Goal: Download file/media

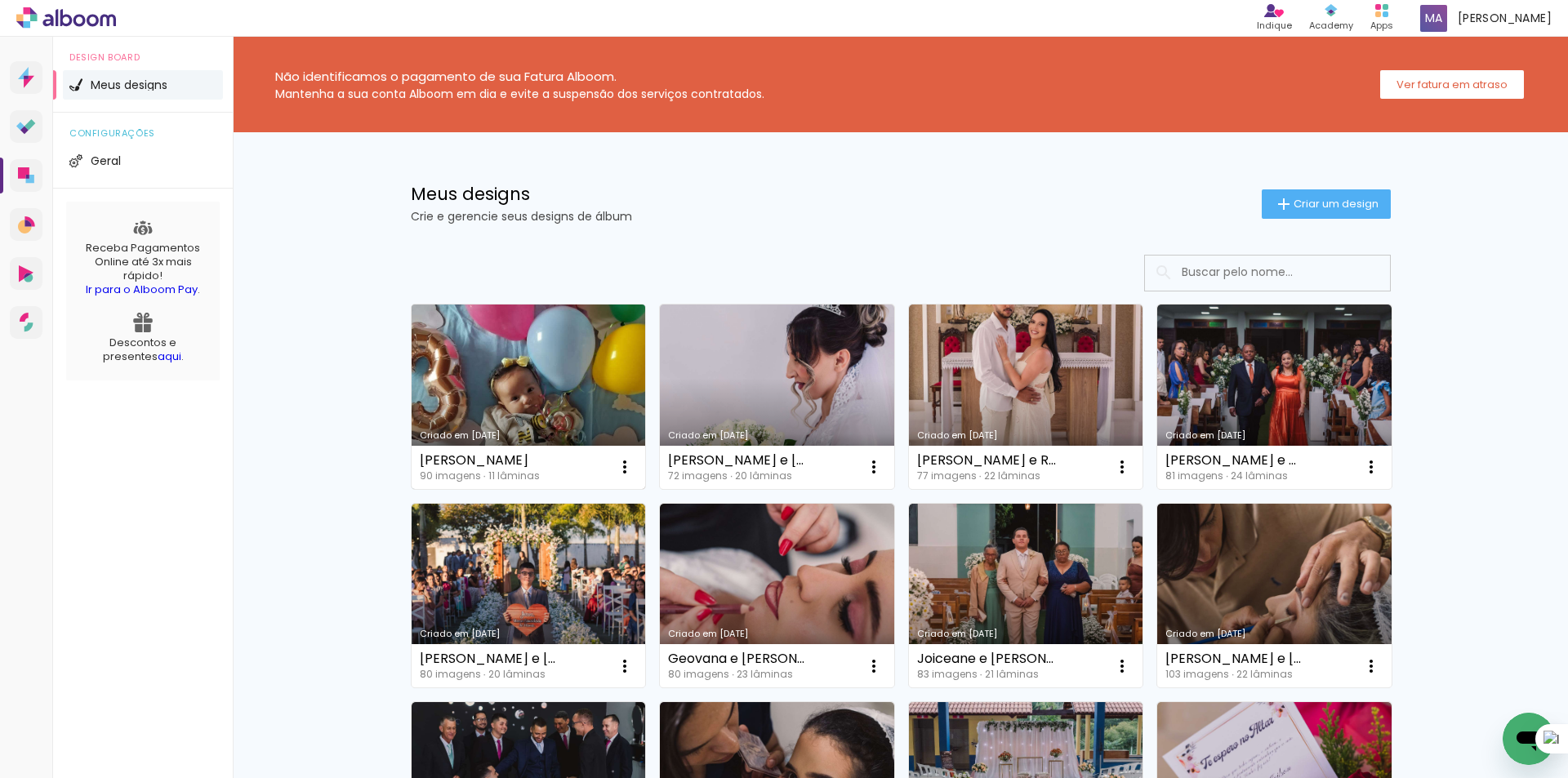
click at [575, 382] on link "Criado em [DATE]" at bounding box center [529, 397] width 235 height 184
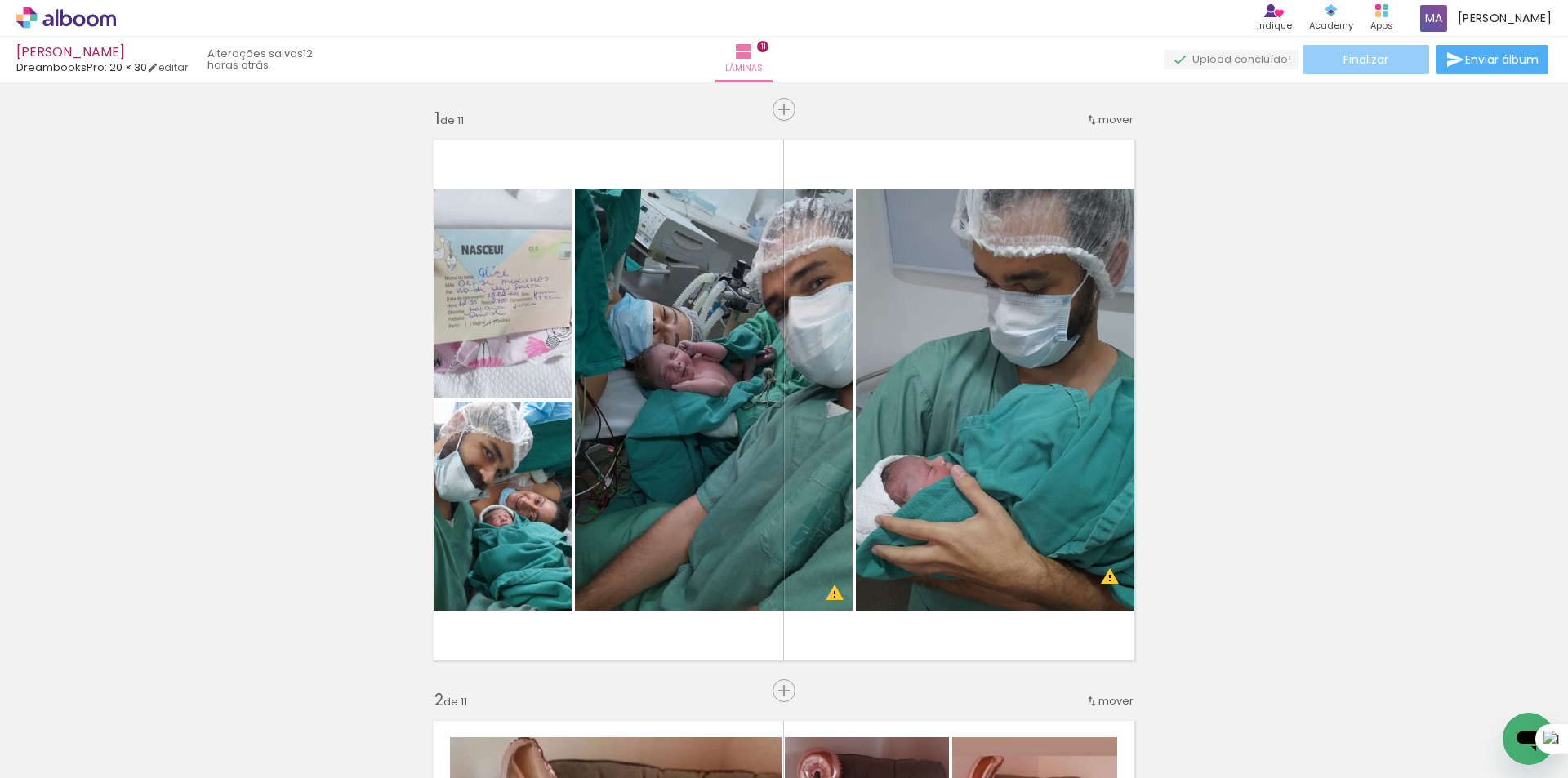
click at [1381, 63] on span "Finalizar" at bounding box center [1365, 59] width 45 height 12
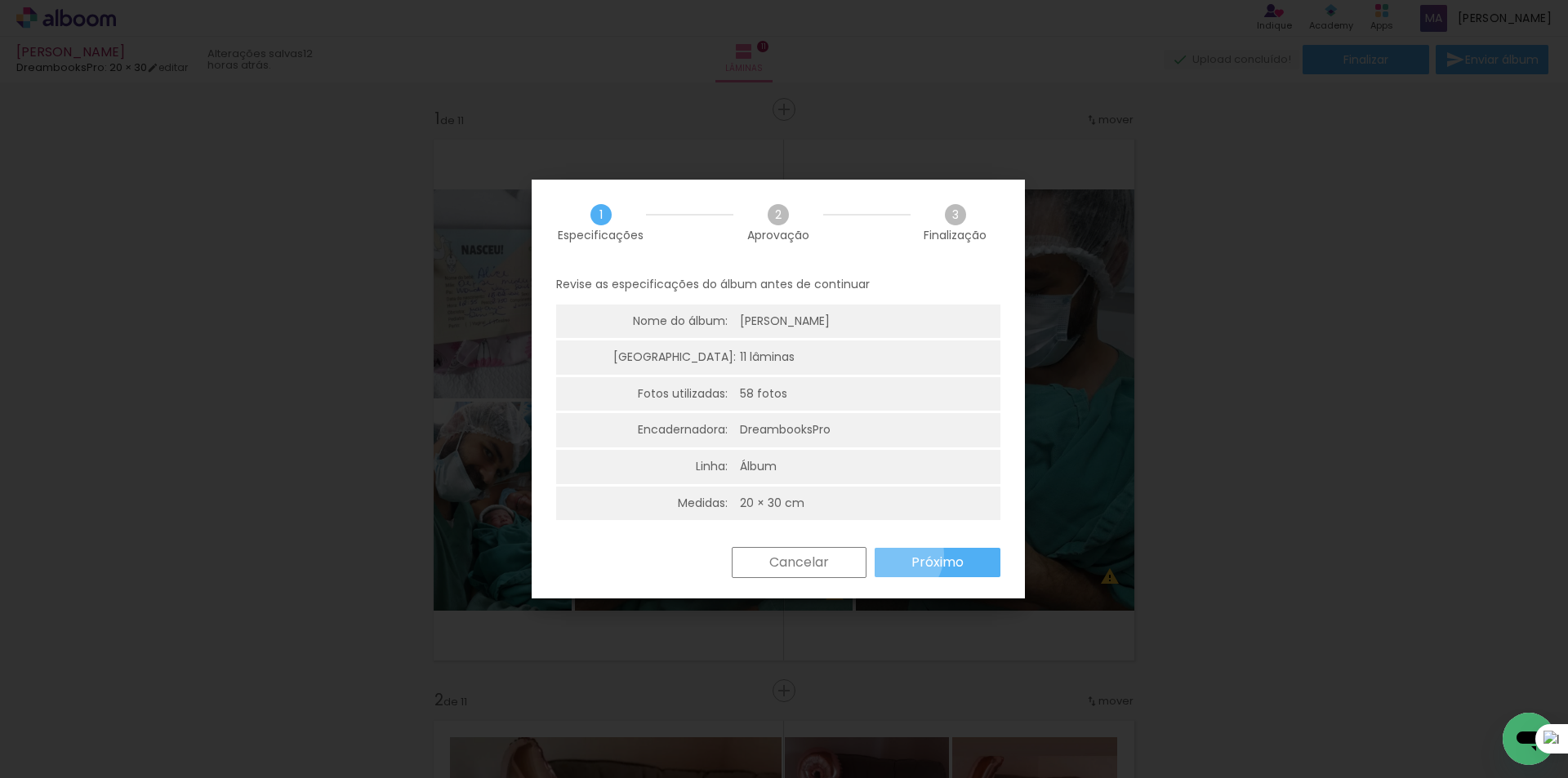
click at [0, 0] on paper-button "Próximo" at bounding box center [0, 0] width 0 height 0
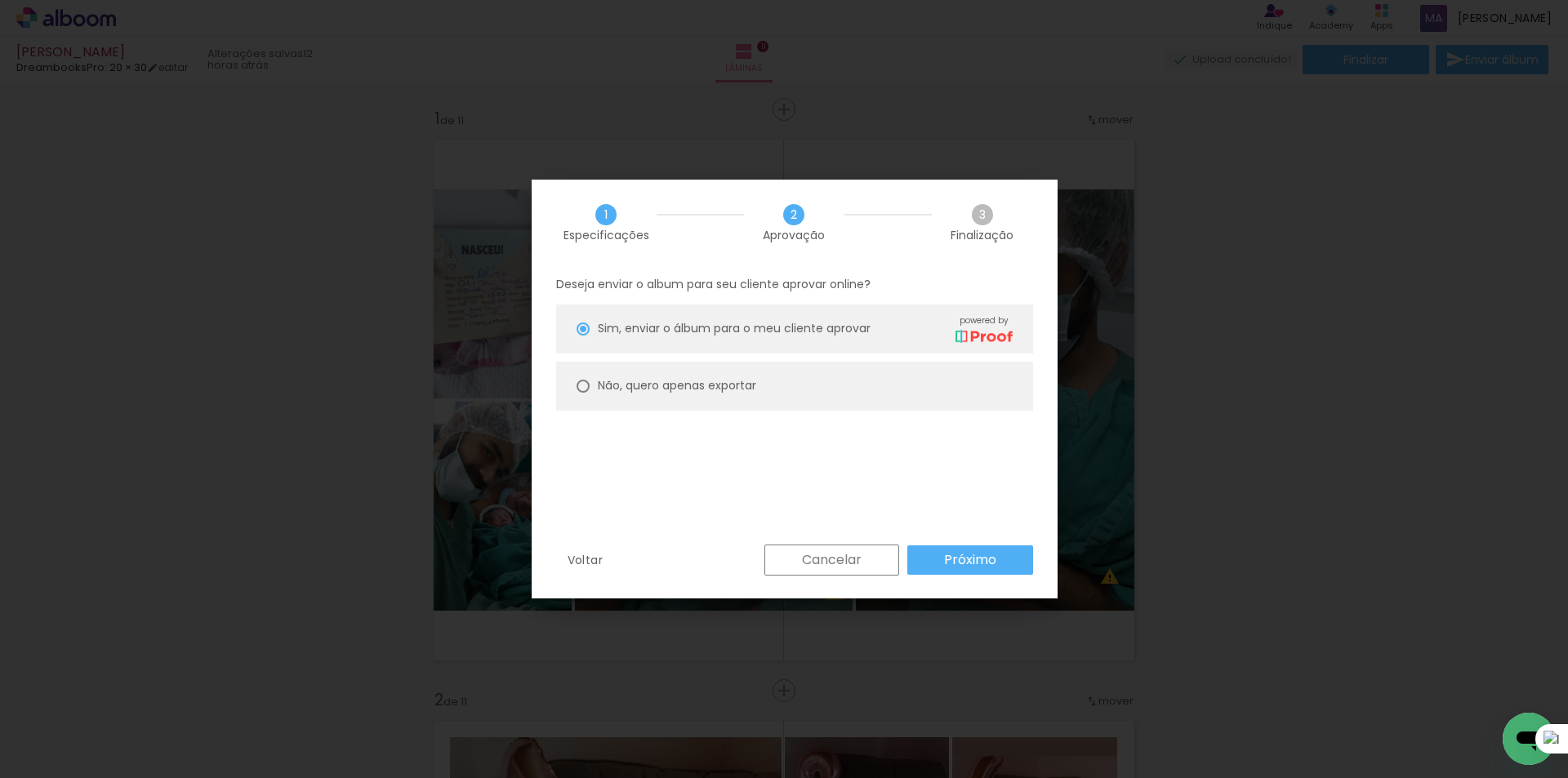
click at [0, 0] on paper-radio-button "Não, quero apenas exportar" at bounding box center [0, 0] width 0 height 0
type paper-radio-button "on"
click at [0, 0] on paper-button "Próximo" at bounding box center [0, 0] width 0 height 0
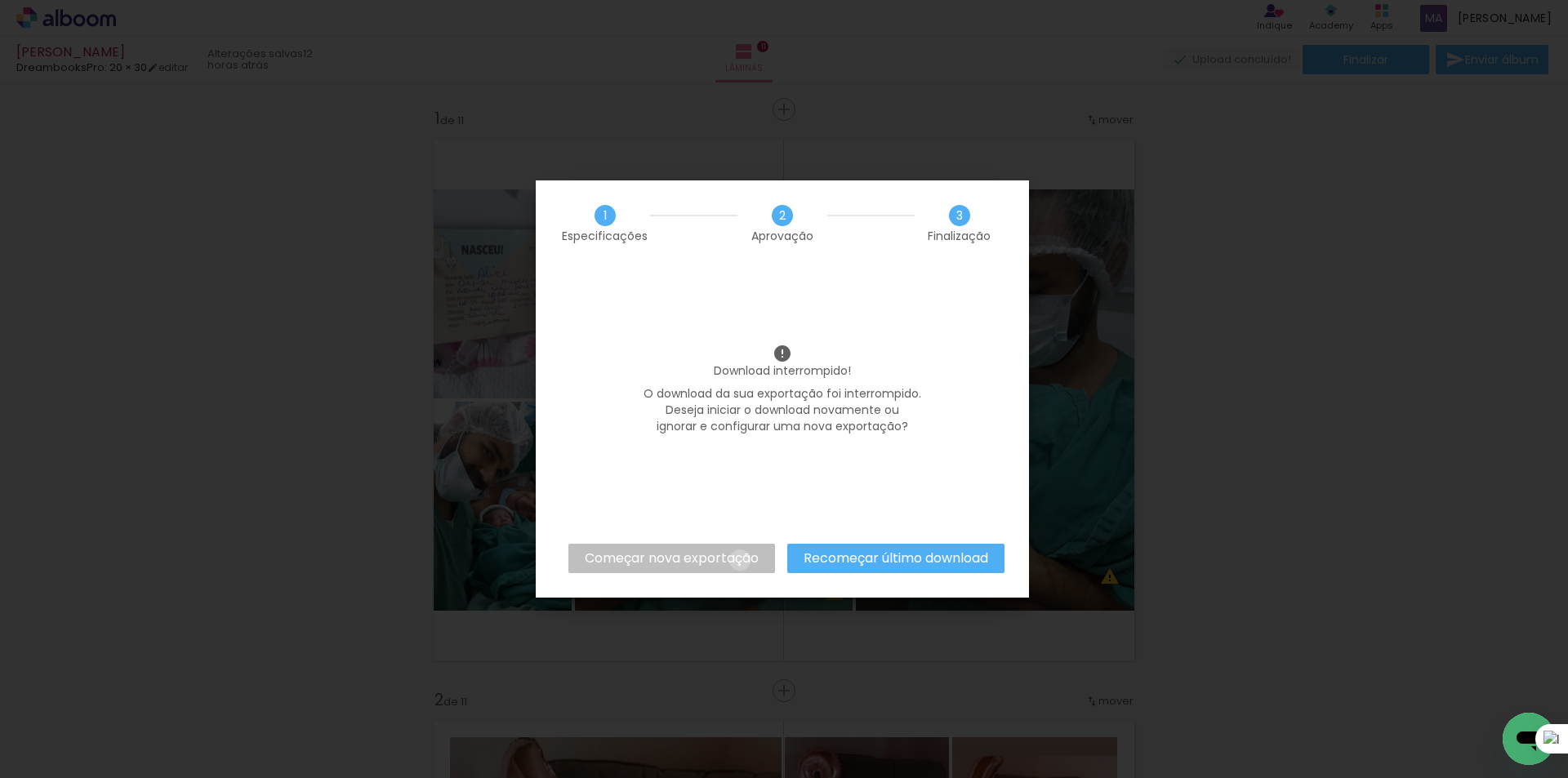
click at [0, 0] on slot "Começar nova exportação" at bounding box center [0, 0] width 0 height 0
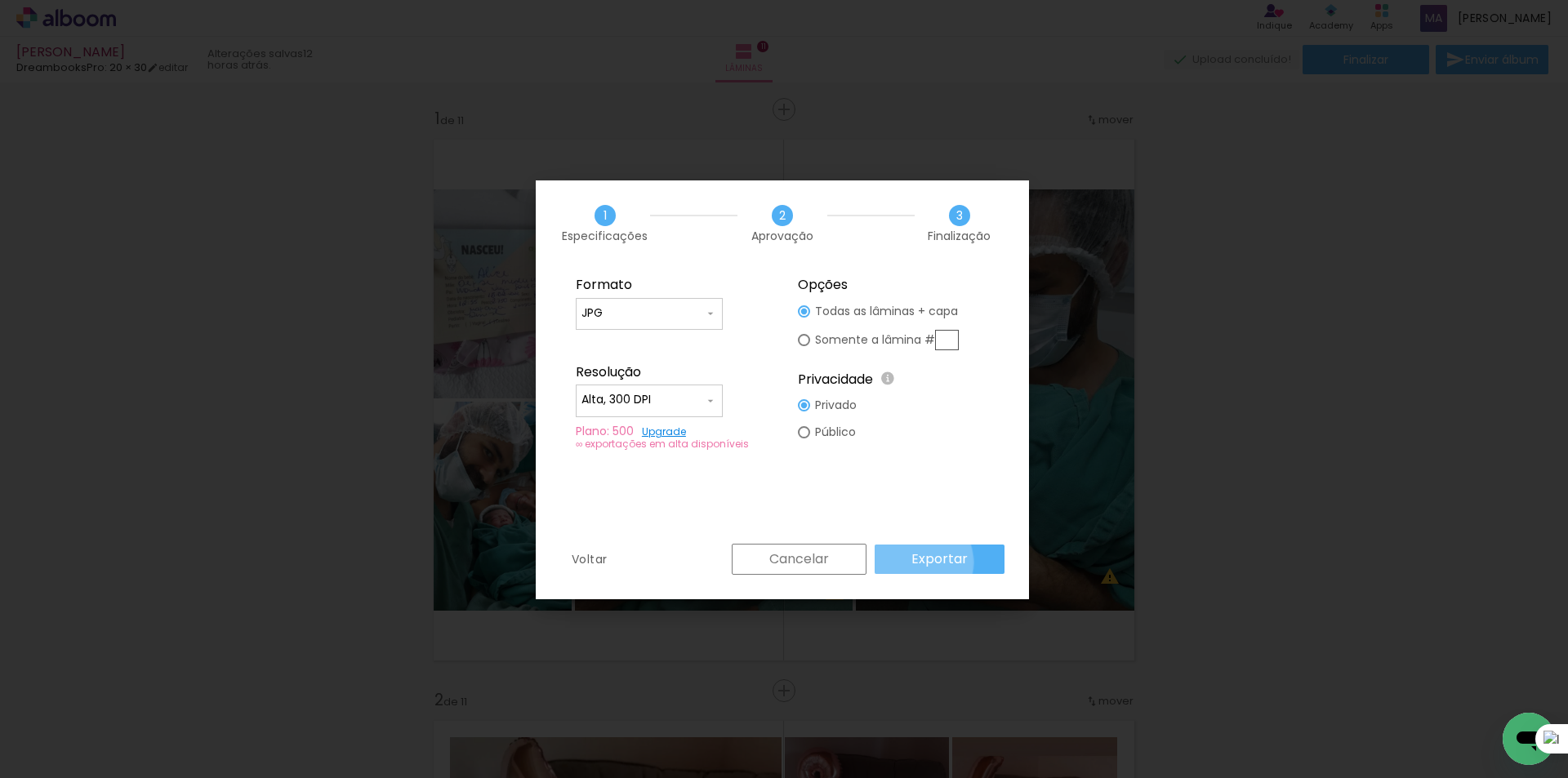
click at [0, 0] on slot "Exportar" at bounding box center [0, 0] width 0 height 0
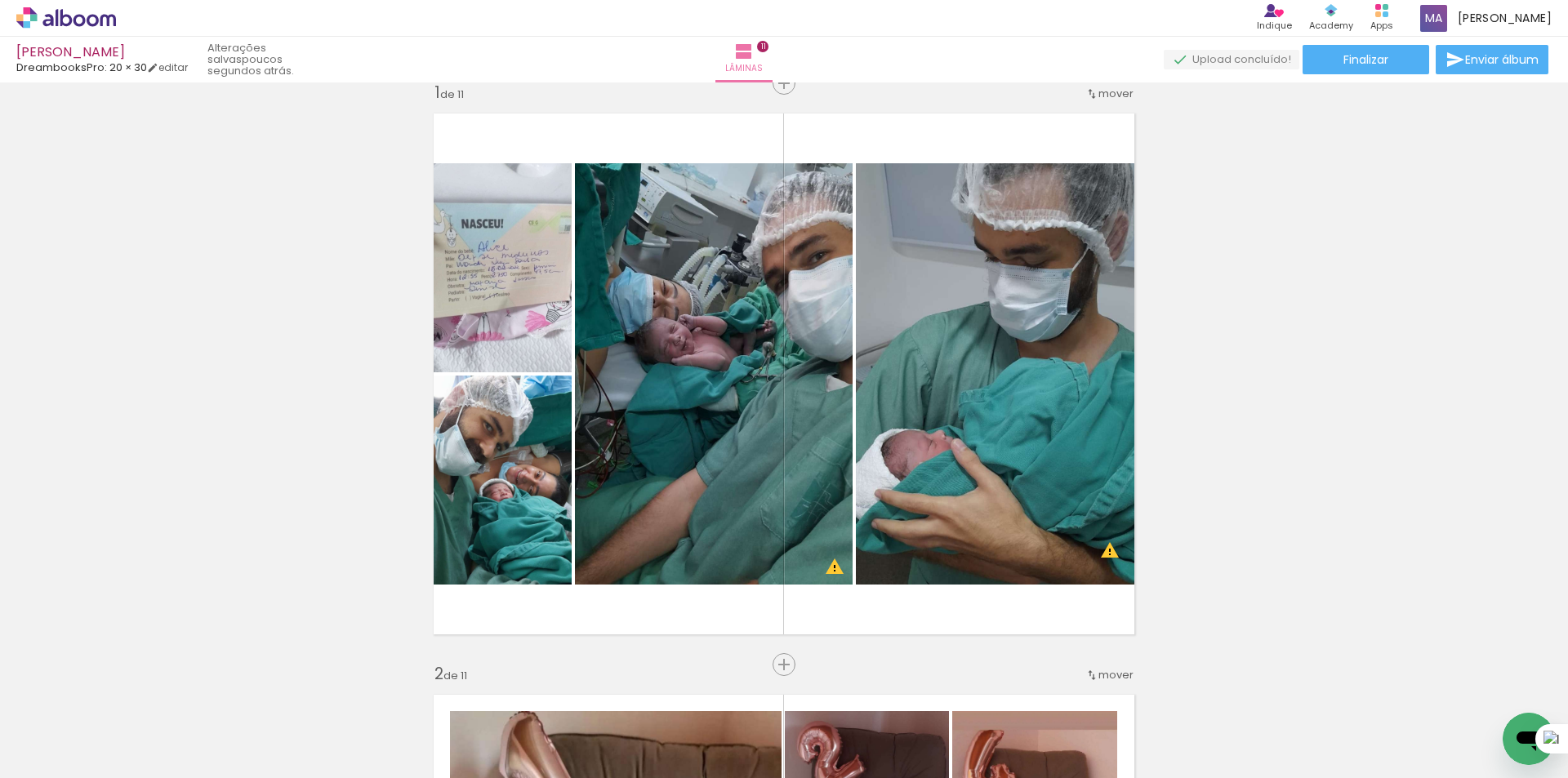
scroll to position [43, 0]
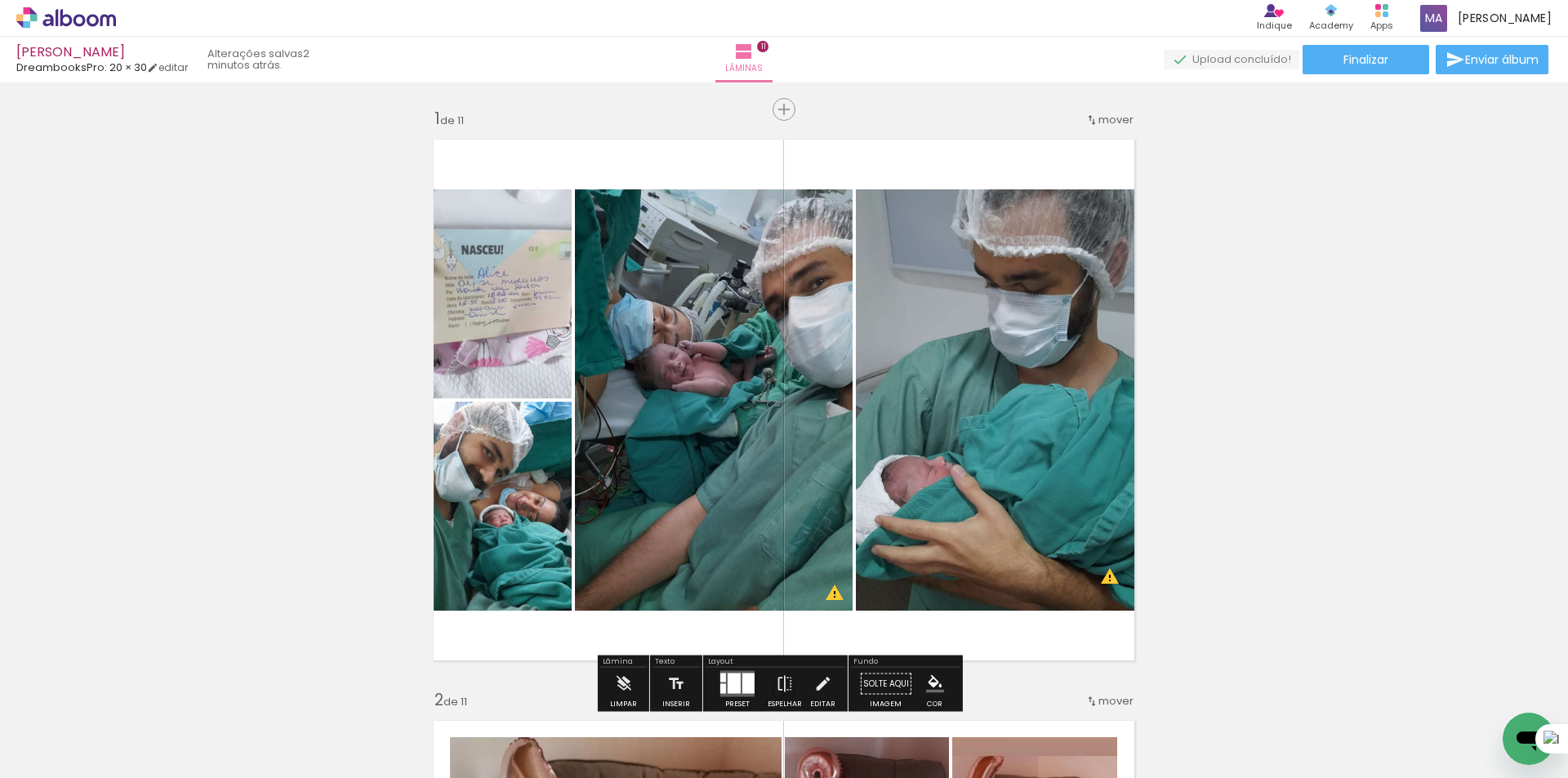
scroll to position [43, 0]
